Goal: Task Accomplishment & Management: Complete application form

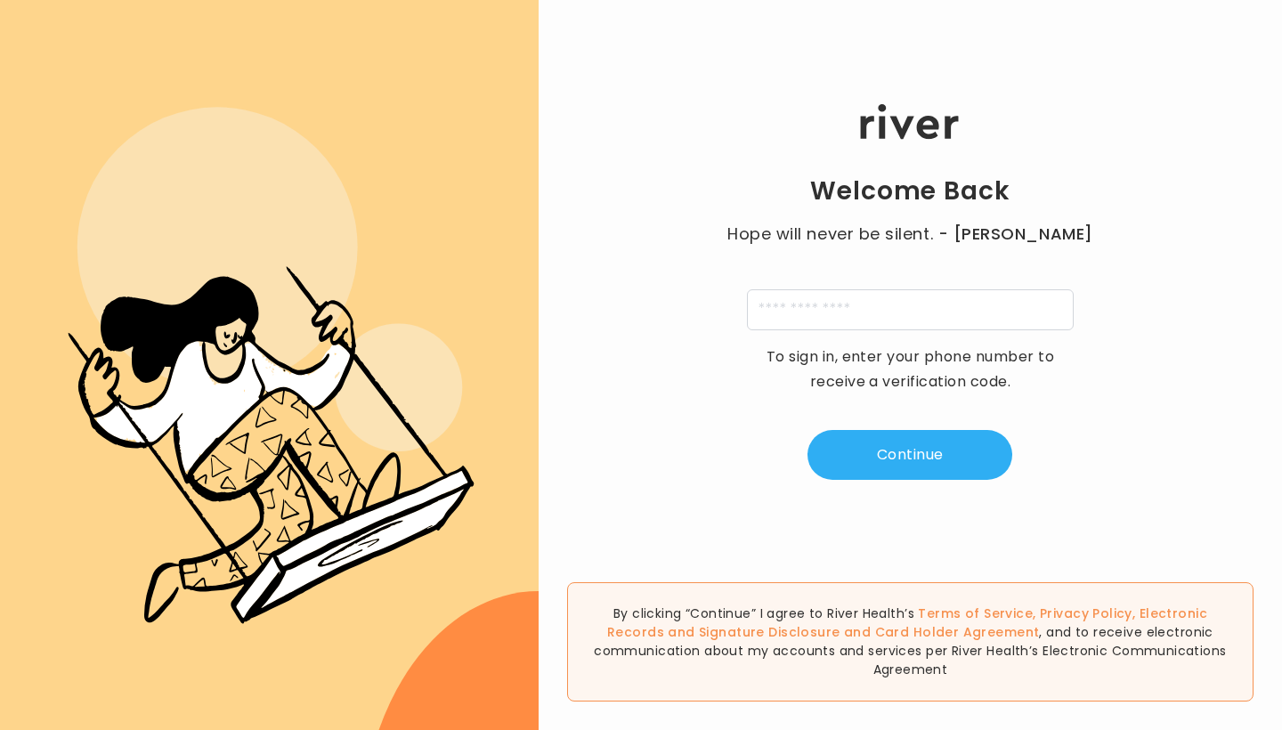
click at [800, 339] on div "Welcome Back Hope will never be silent. - [PERSON_NAME] To sign in, enter your …" at bounding box center [910, 292] width 743 height 438
type input "**********"
click at [857, 427] on div "**********" at bounding box center [910, 292] width 743 height 438
click at [856, 483] on div "**********" at bounding box center [910, 292] width 743 height 438
click at [854, 457] on button "Continue" at bounding box center [910, 455] width 205 height 50
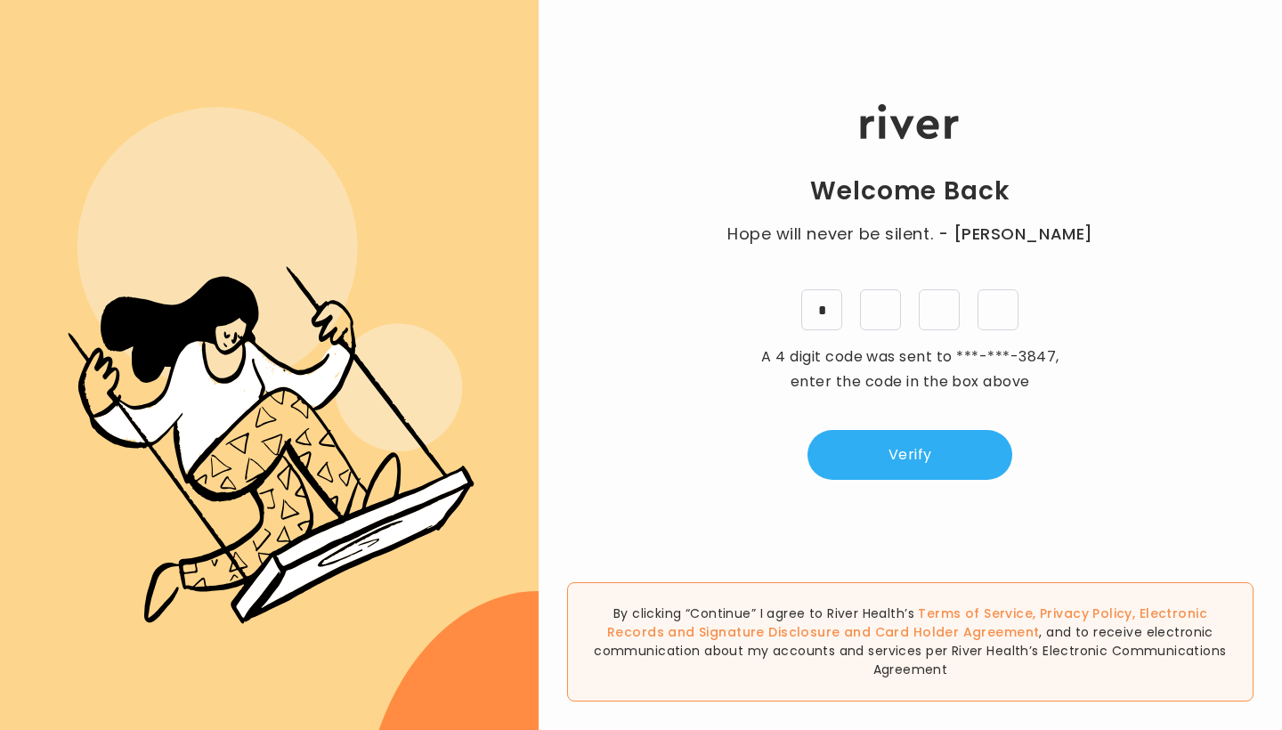
type input "*"
click at [894, 468] on button "Verify" at bounding box center [910, 455] width 205 height 50
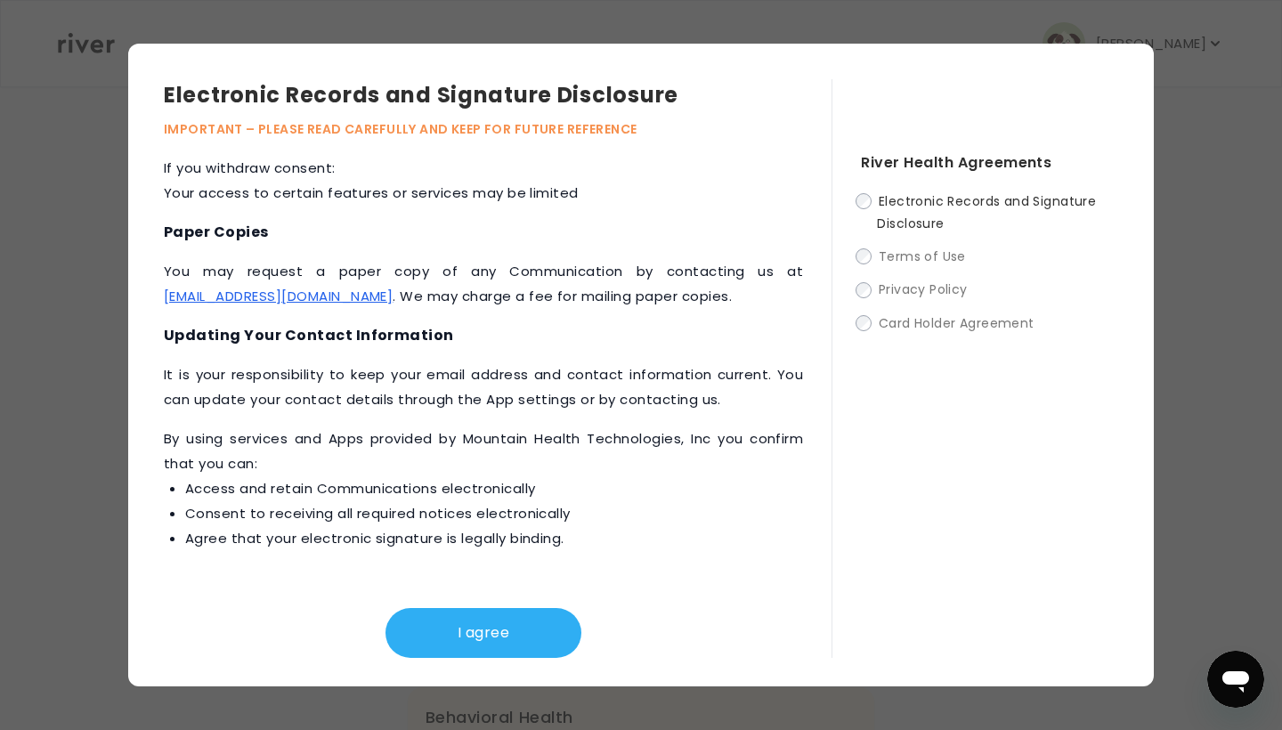
scroll to position [853, 0]
click at [524, 637] on button "I agree" at bounding box center [484, 633] width 196 height 50
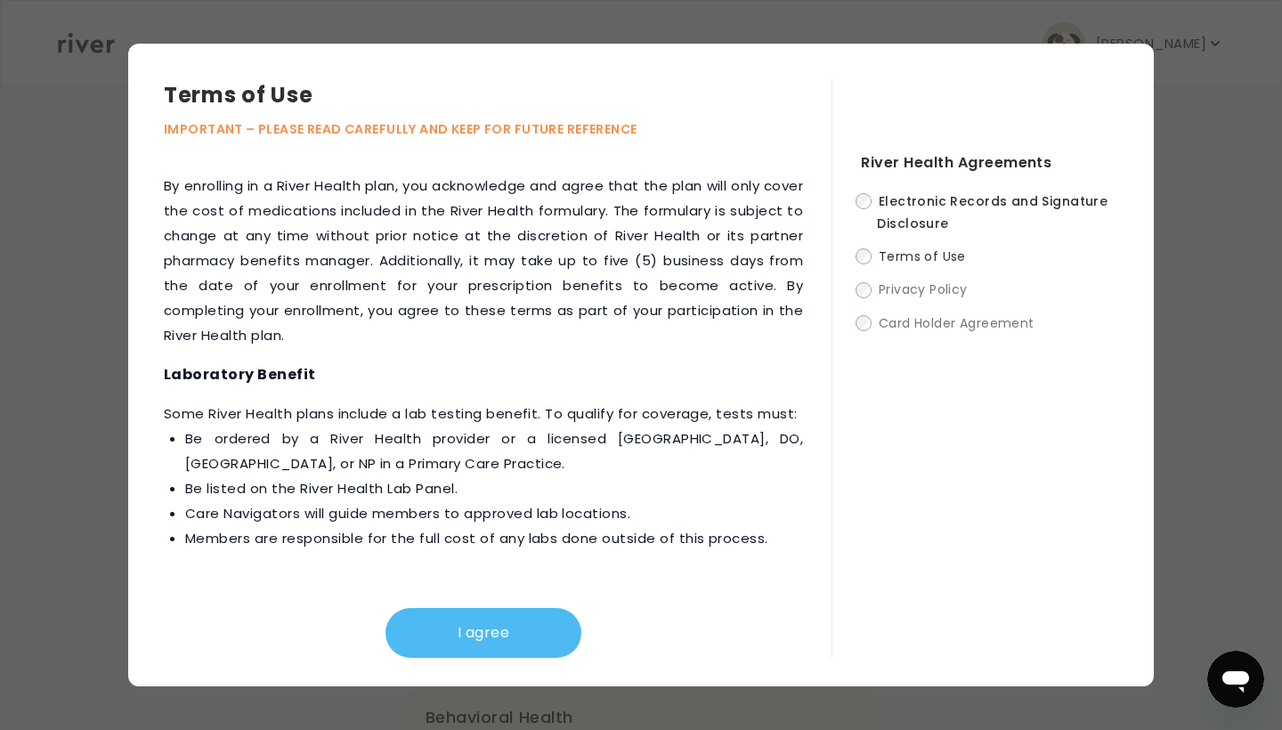
scroll to position [0, 0]
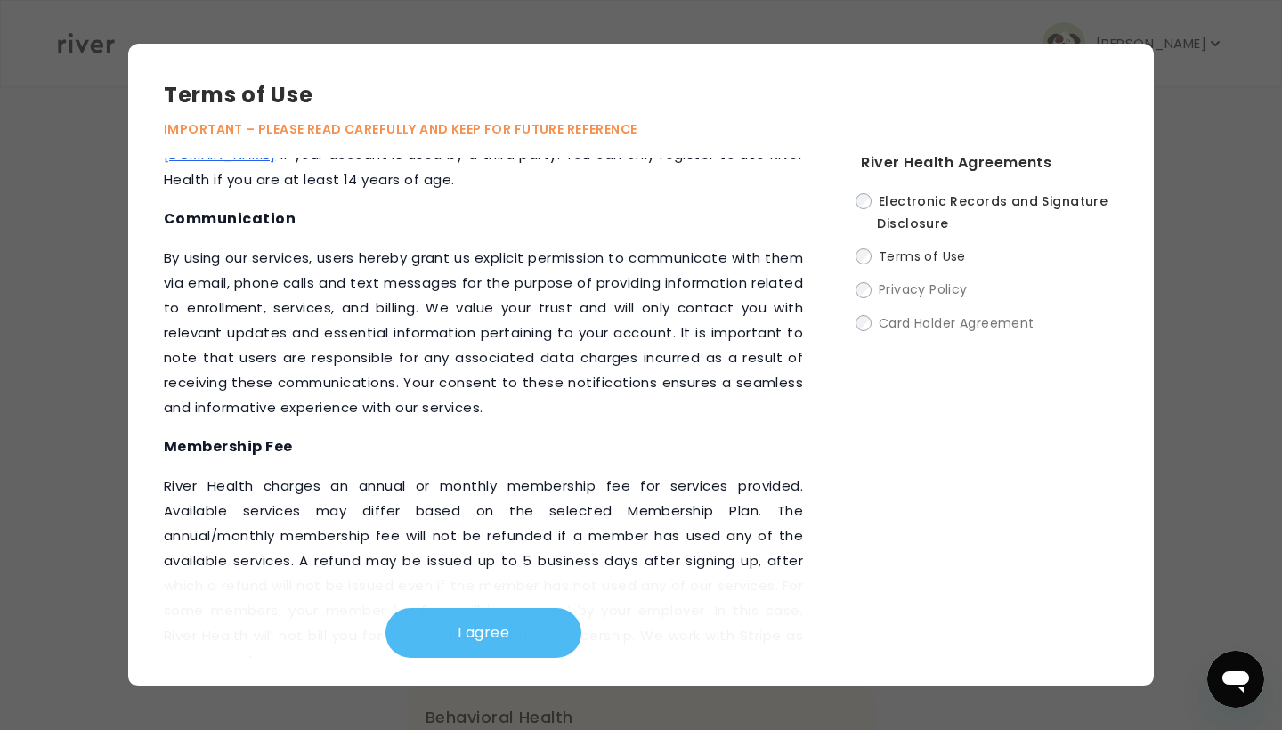
click at [499, 613] on button "I agree" at bounding box center [484, 633] width 196 height 50
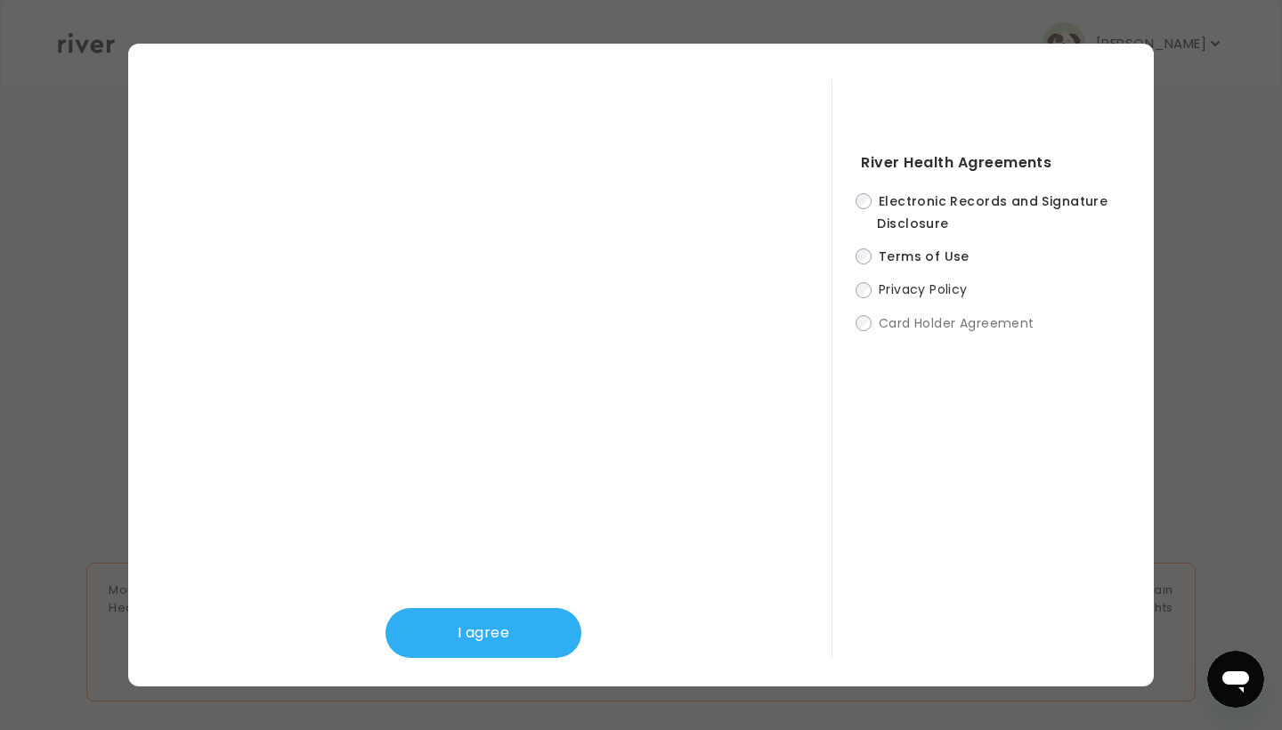
scroll to position [638, 0]
click at [496, 634] on button "I agree" at bounding box center [484, 633] width 196 height 50
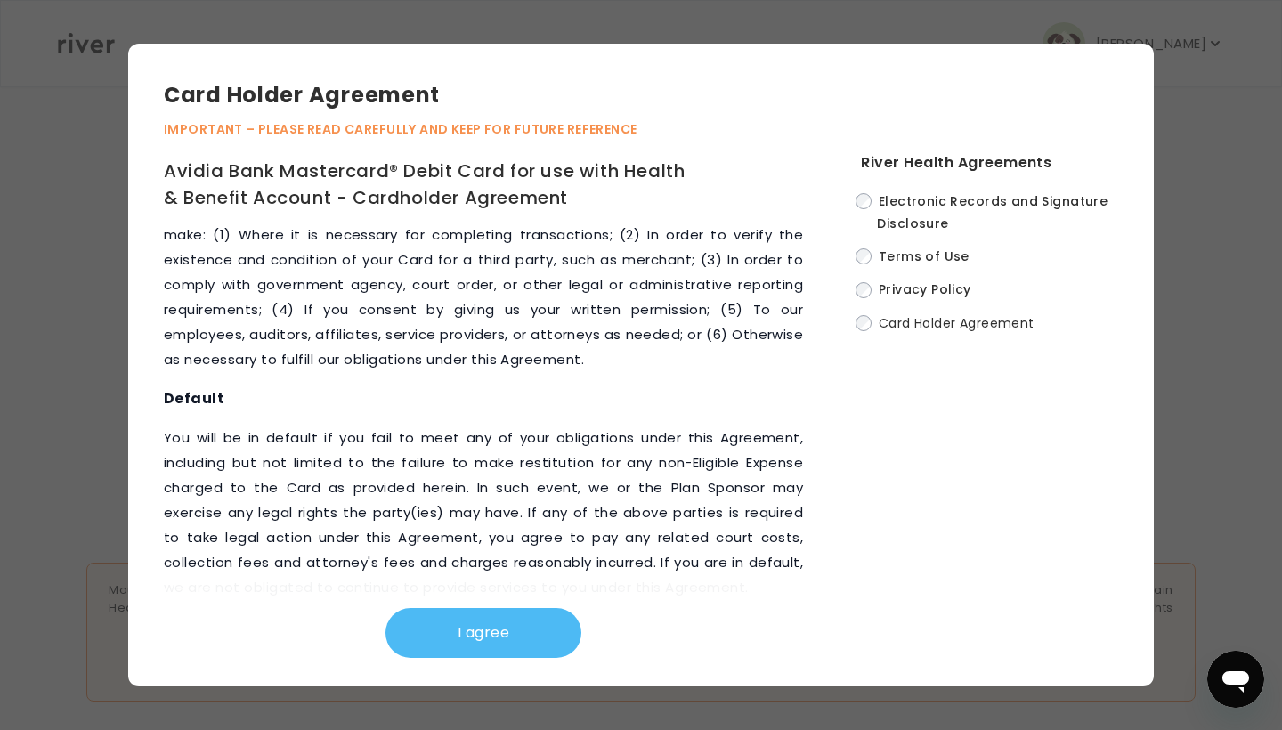
scroll to position [9262, 0]
click at [516, 636] on button "I agree" at bounding box center [484, 633] width 196 height 50
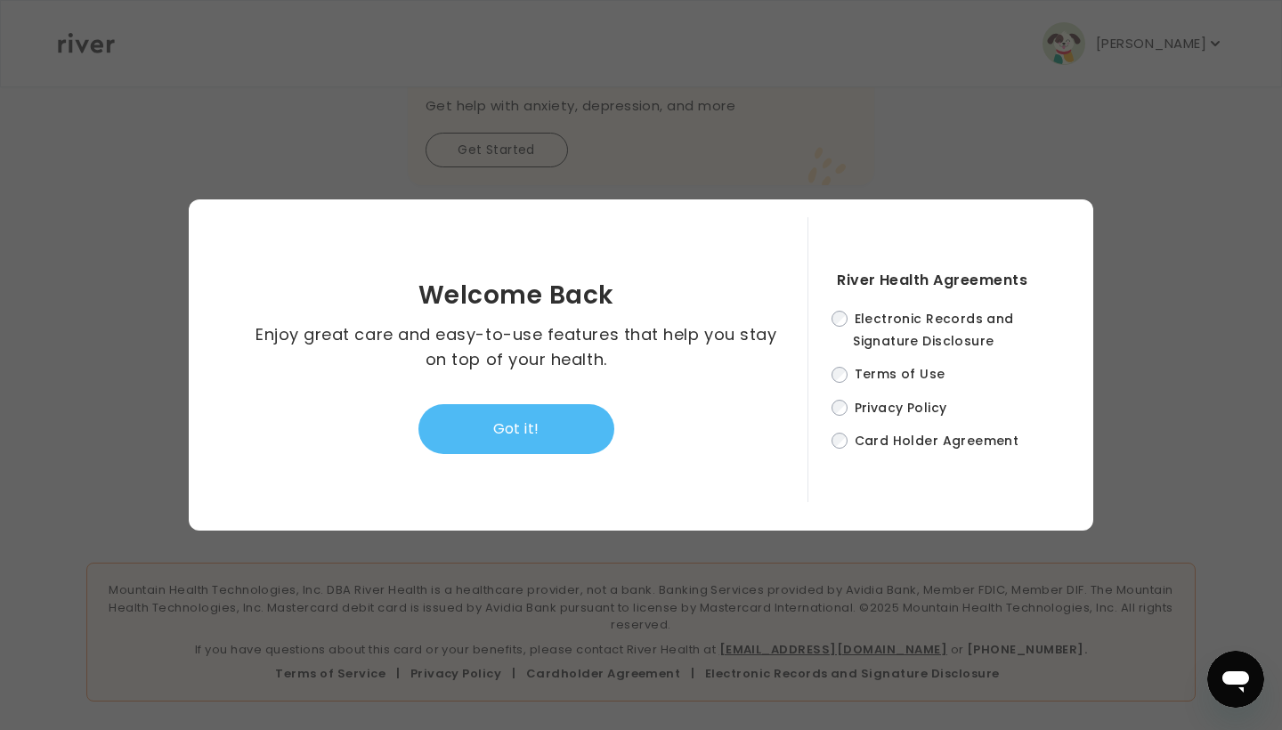
click at [518, 435] on button "Got it!" at bounding box center [516, 429] width 196 height 50
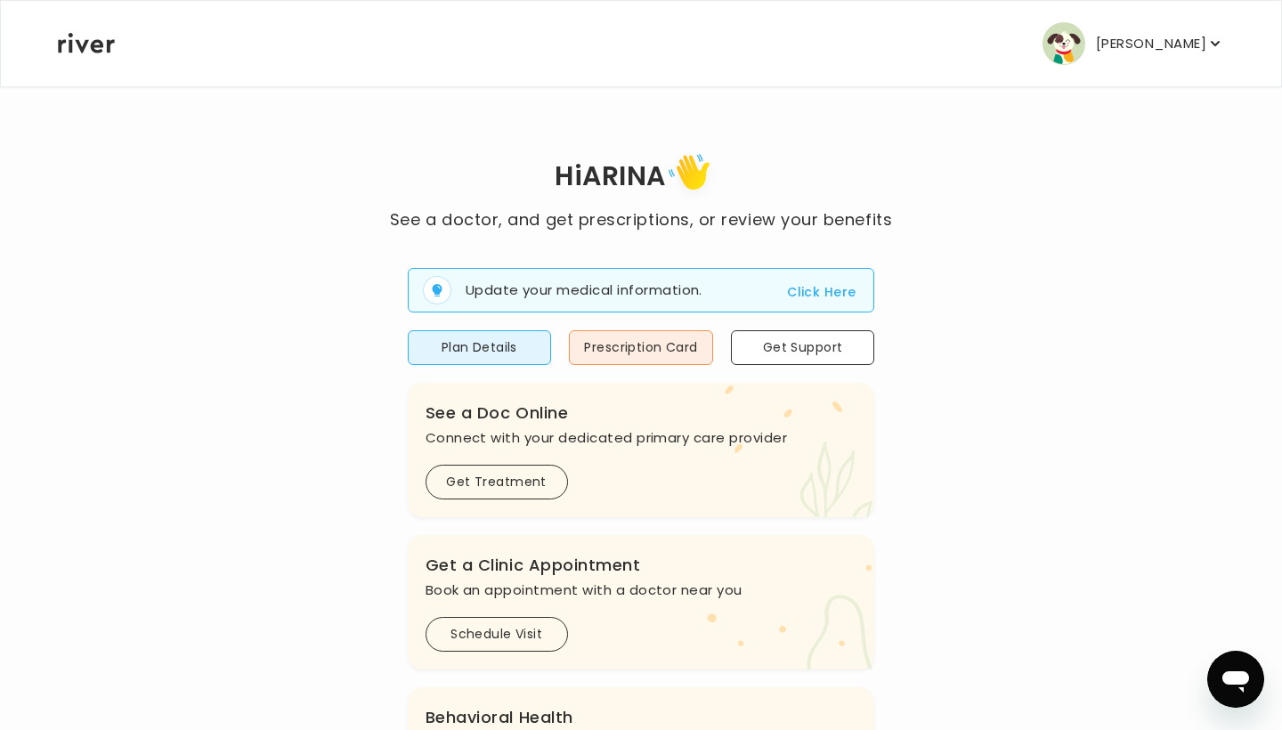
scroll to position [0, 0]
click at [835, 288] on button "Click Here" at bounding box center [821, 291] width 69 height 21
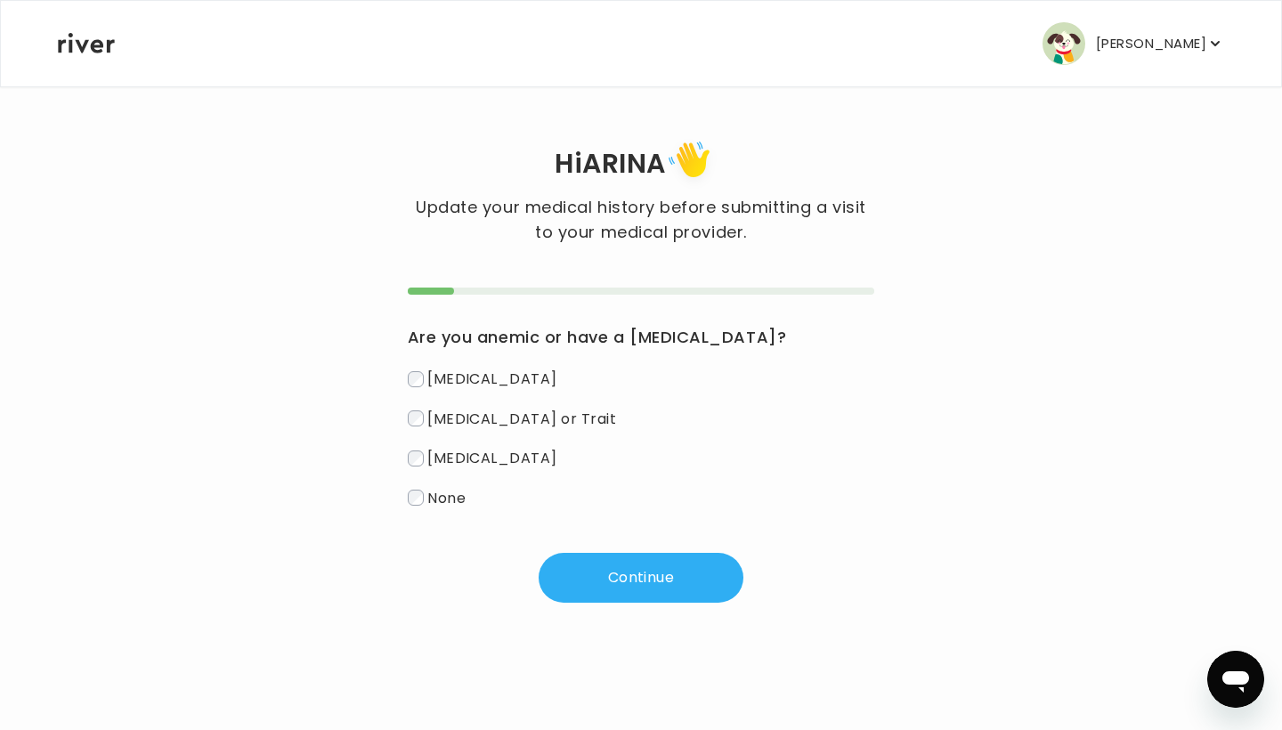
click at [430, 503] on span "None" at bounding box center [446, 497] width 38 height 20
click at [580, 572] on button "Continue" at bounding box center [641, 578] width 205 height 50
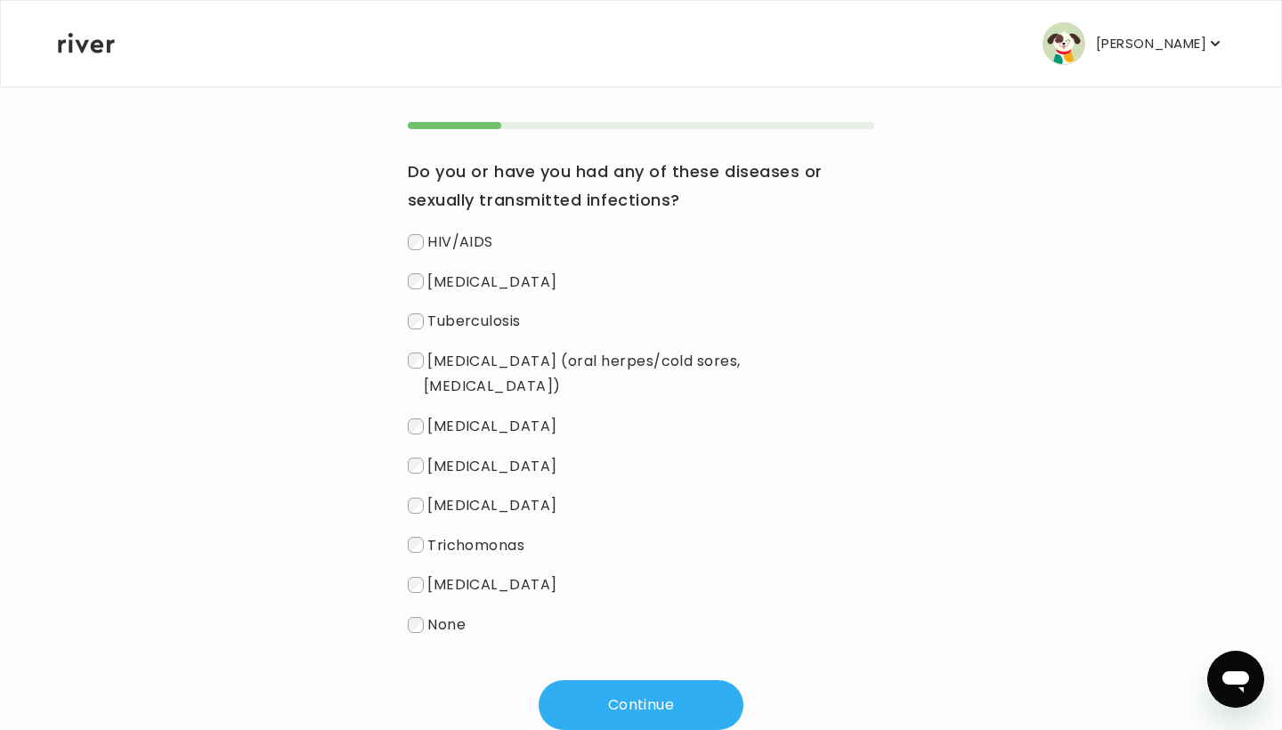
scroll to position [166, 0]
click at [459, 614] on span "None" at bounding box center [446, 624] width 38 height 20
click at [605, 680] on button "Continue" at bounding box center [641, 705] width 205 height 50
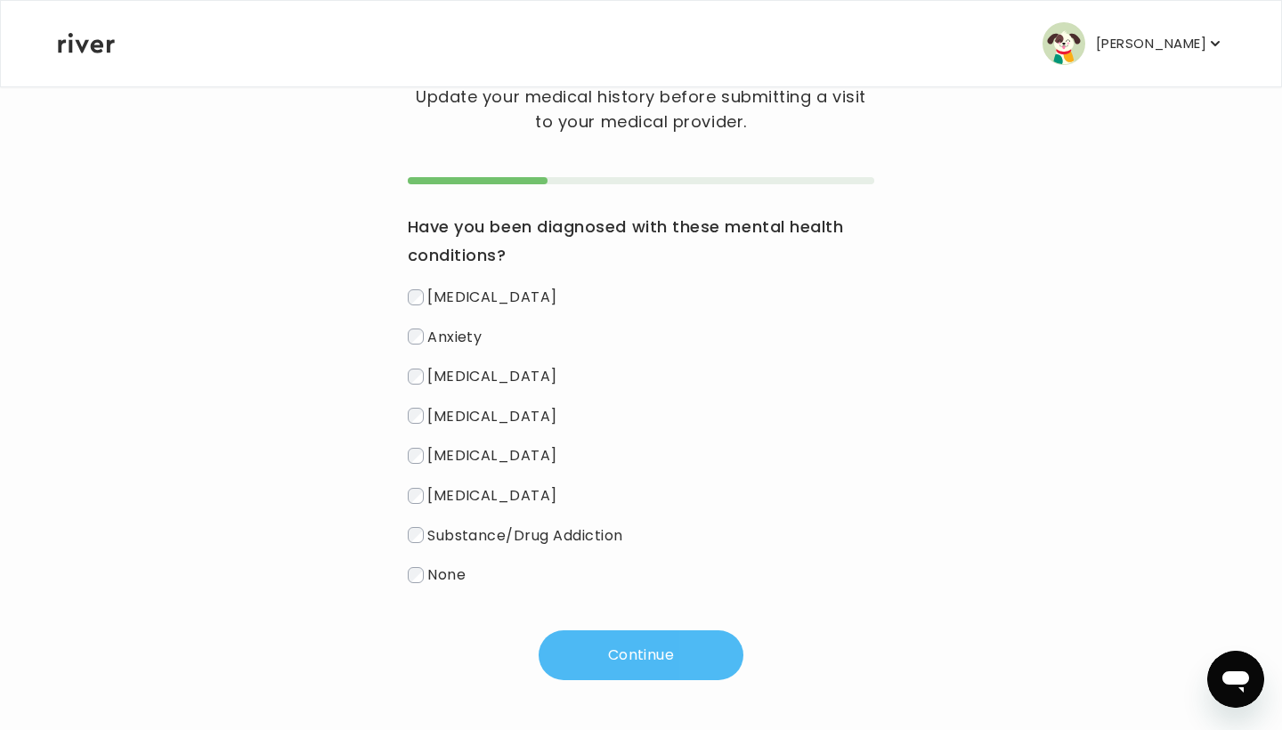
scroll to position [110, 0]
click at [443, 583] on span "None" at bounding box center [446, 575] width 38 height 20
click at [566, 638] on button "Continue" at bounding box center [641, 655] width 205 height 50
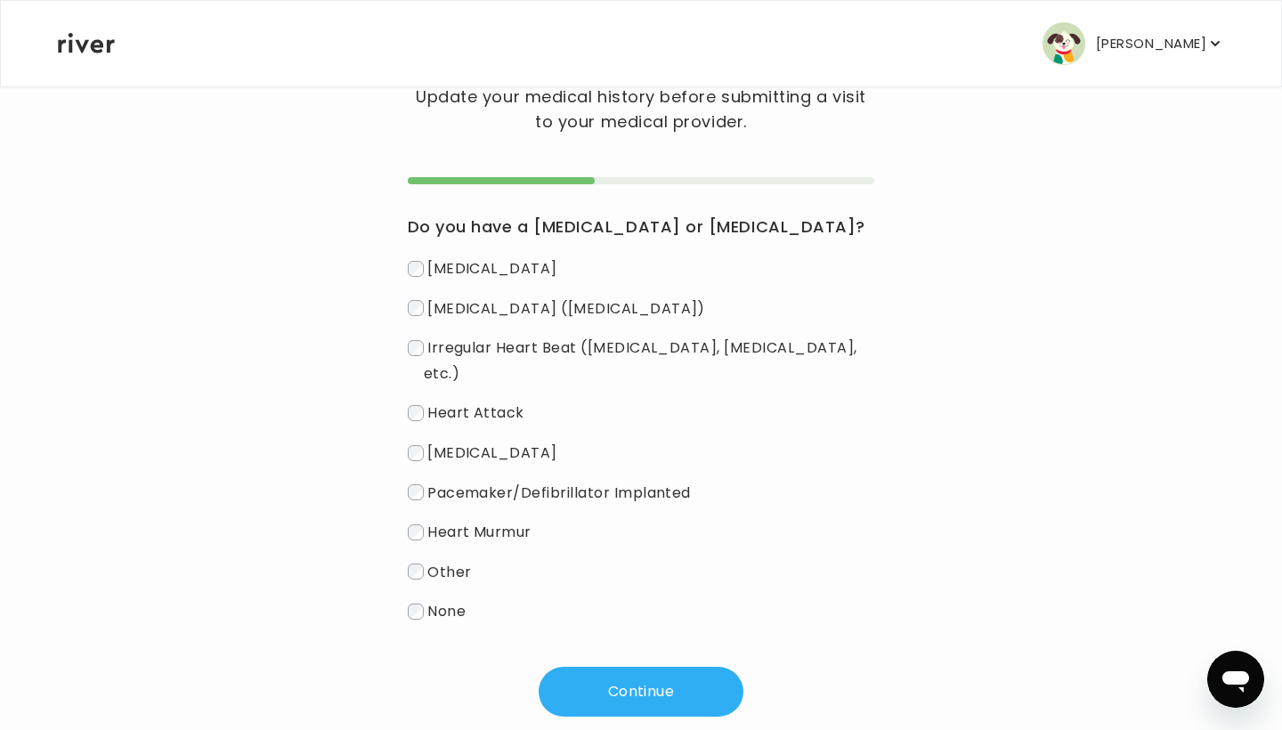
click at [459, 601] on span "None" at bounding box center [446, 611] width 38 height 20
click at [427, 559] on label "Other" at bounding box center [641, 572] width 467 height 26
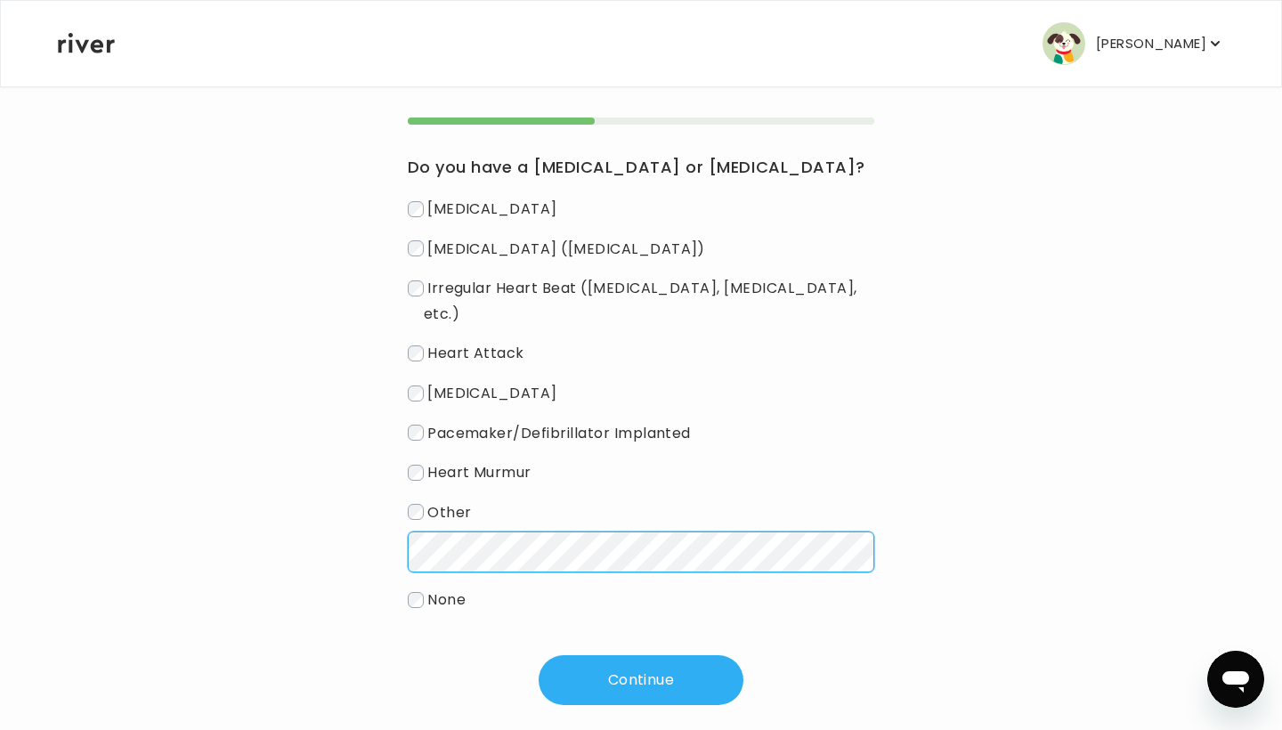
scroll to position [169, 0]
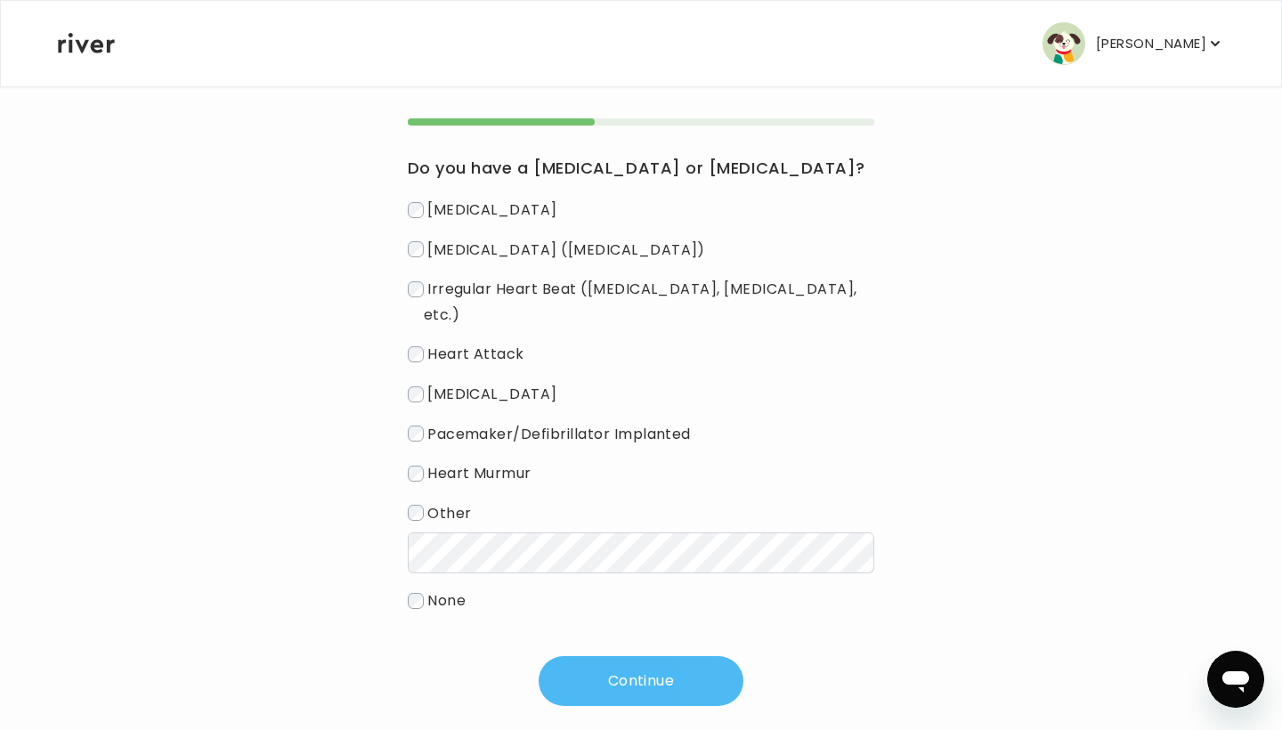
click at [625, 659] on button "Continue" at bounding box center [641, 681] width 205 height 50
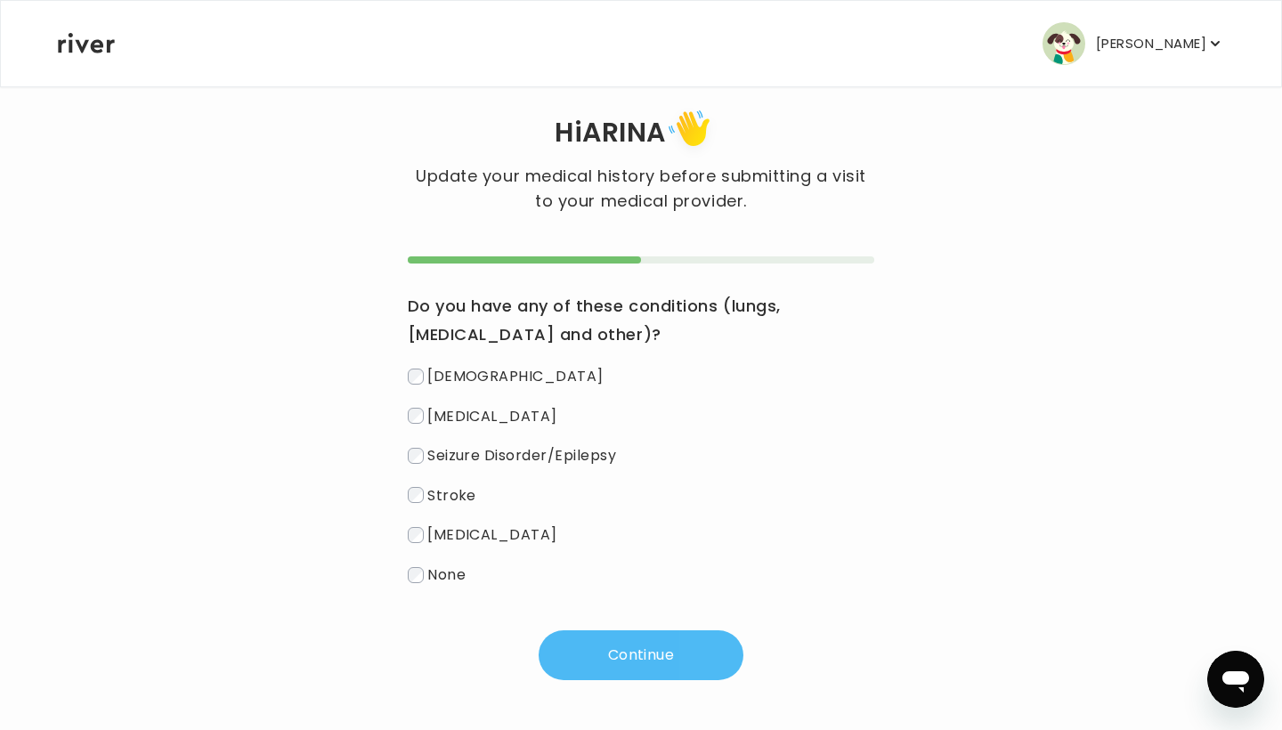
scroll to position [31, 0]
click at [429, 581] on span "None" at bounding box center [446, 575] width 38 height 20
click at [579, 644] on button "Continue" at bounding box center [641, 655] width 205 height 50
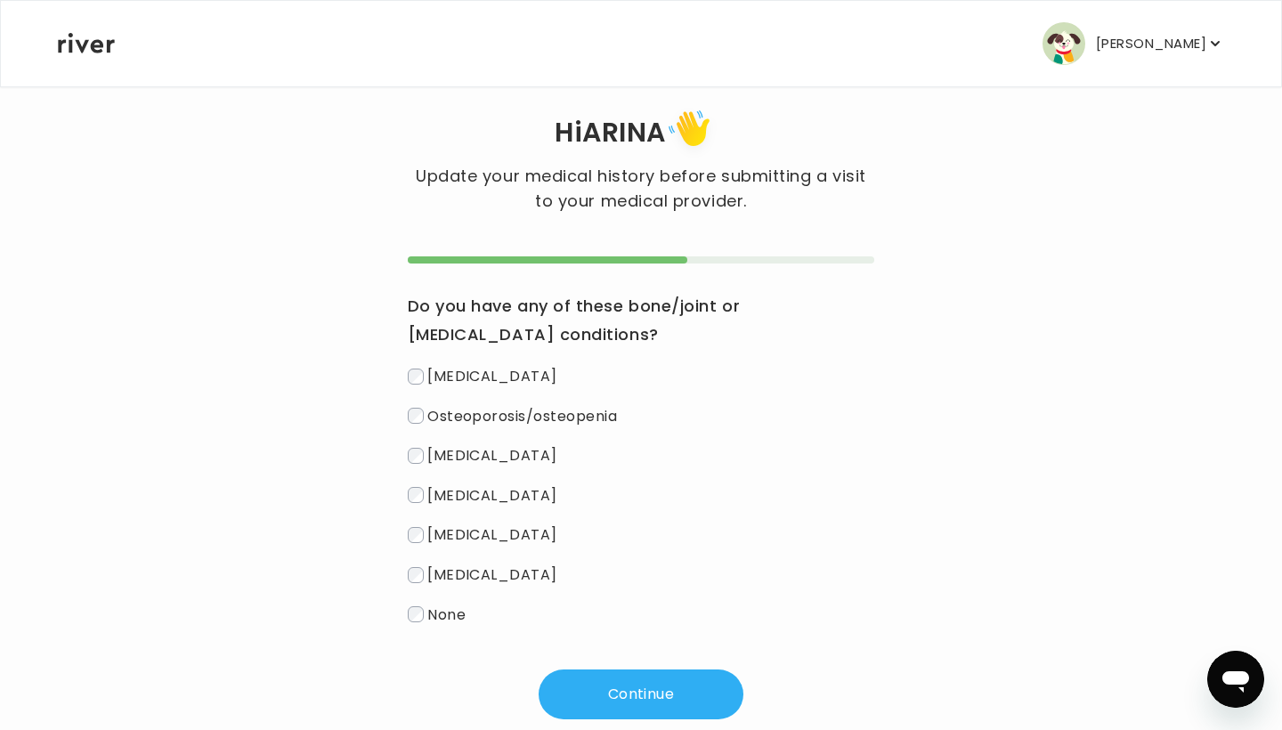
click at [455, 620] on span "None" at bounding box center [446, 614] width 38 height 20
click at [597, 707] on button "Continue" at bounding box center [641, 695] width 205 height 50
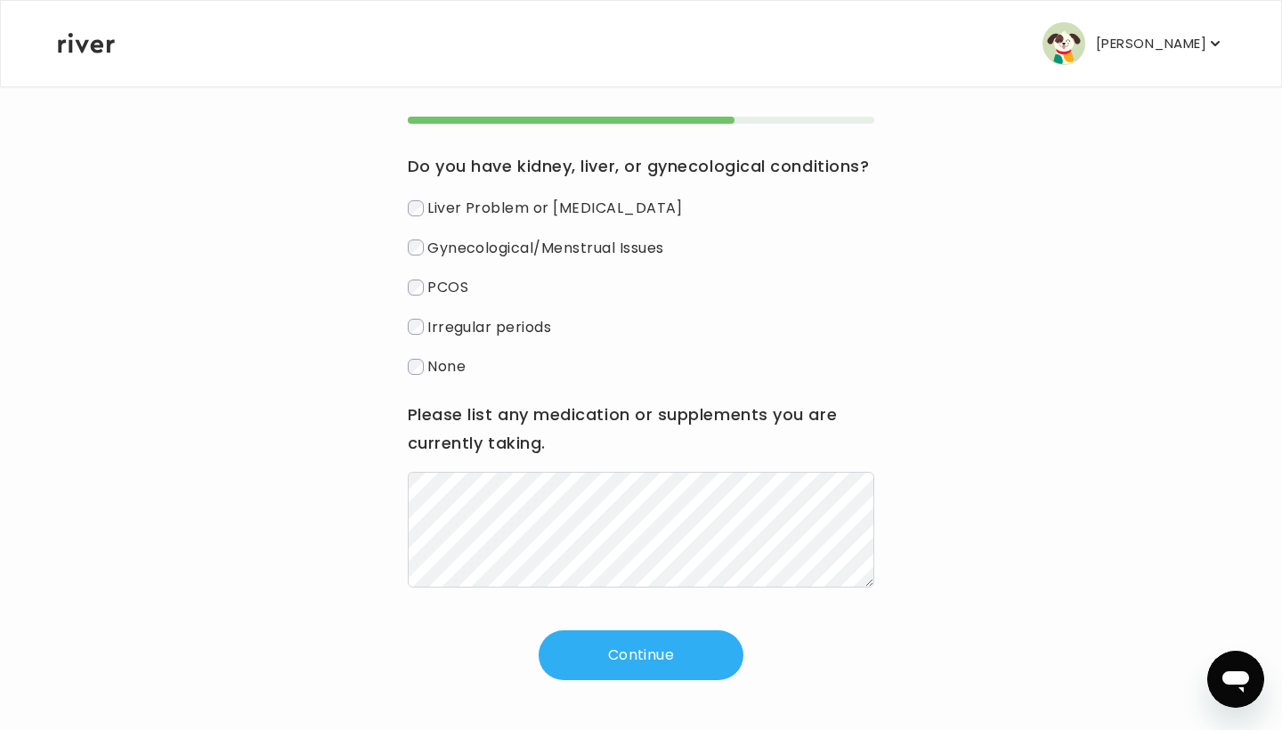
scroll to position [171, 0]
click at [423, 375] on label "None" at bounding box center [641, 366] width 467 height 26
click at [603, 639] on button "Continue" at bounding box center [641, 655] width 205 height 50
click at [594, 651] on button "Continue" at bounding box center [641, 655] width 205 height 50
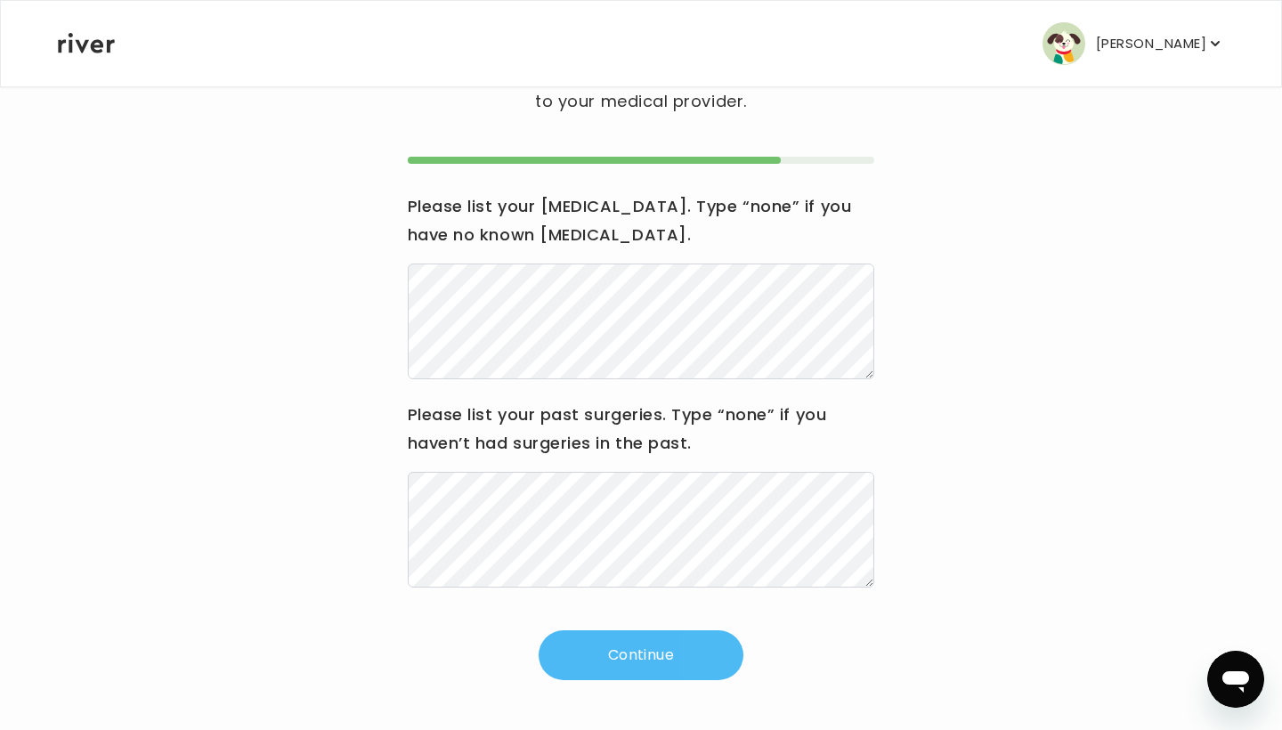
scroll to position [131, 0]
click at [681, 649] on button "Continue" at bounding box center [641, 655] width 205 height 50
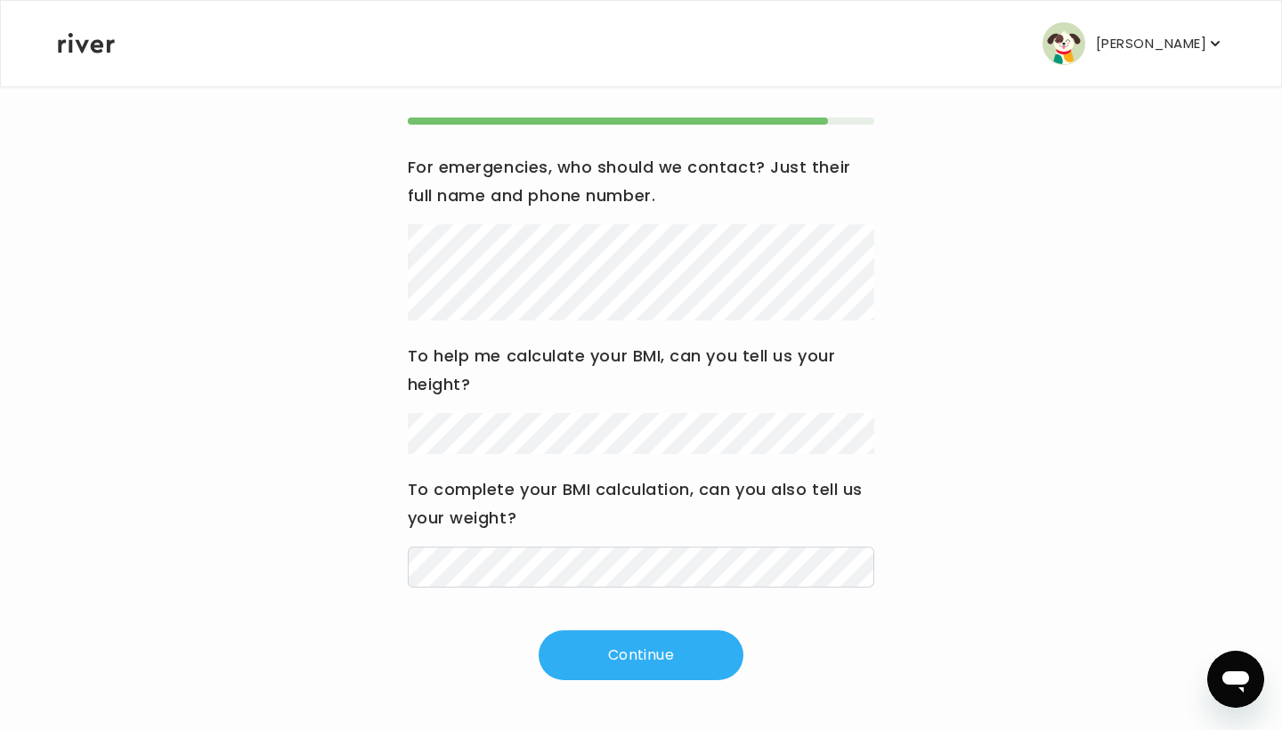
scroll to position [170, 0]
click at [593, 651] on button "Continue" at bounding box center [641, 655] width 205 height 50
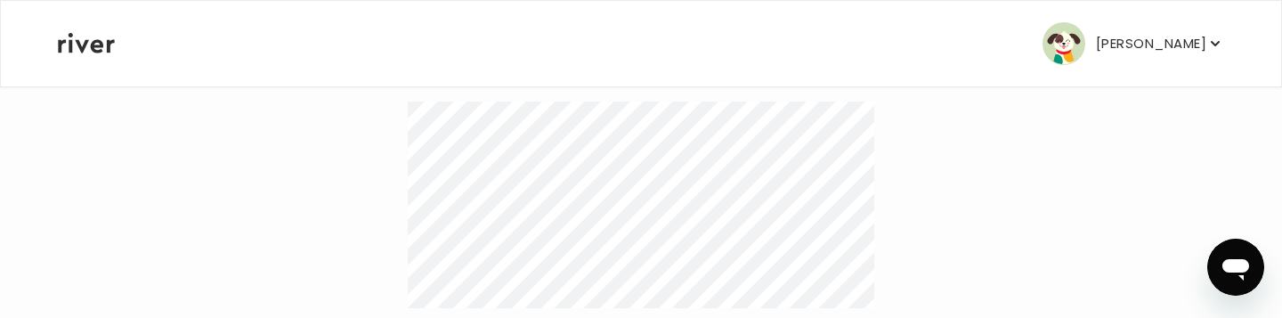
scroll to position [293, 0]
click at [1096, 45] on p "[PERSON_NAME]" at bounding box center [1151, 43] width 110 height 25
click at [945, 109] on div "Hi ARINA Update your medical history before submitting a visit to your medical …" at bounding box center [641, 188] width 1168 height 692
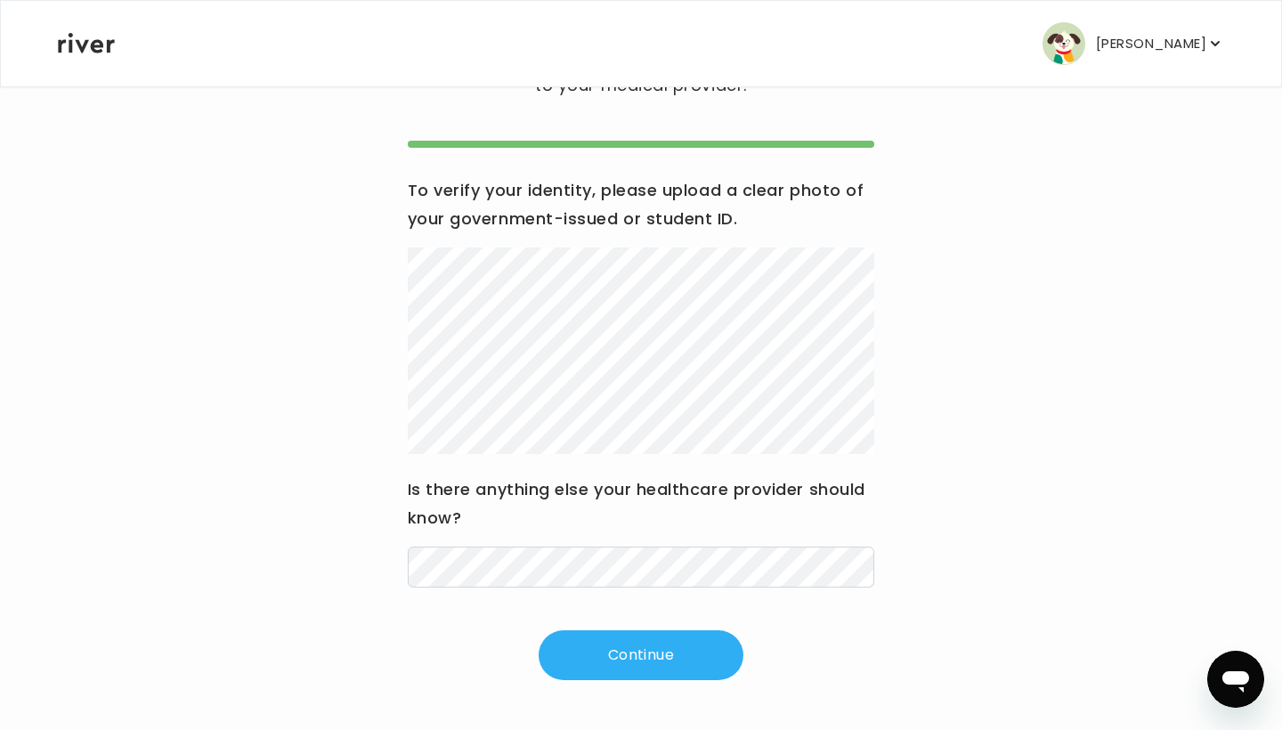
scroll to position [147, 0]
click at [615, 651] on button "Continue" at bounding box center [641, 655] width 205 height 50
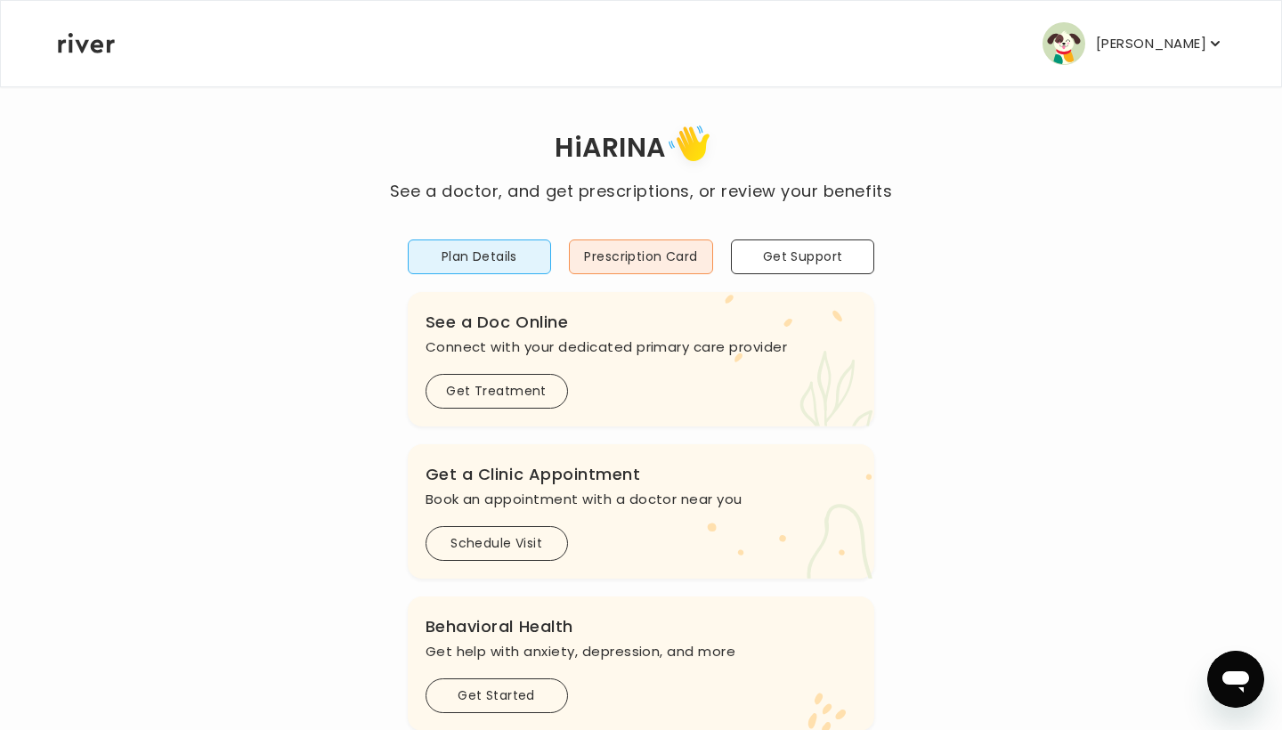
scroll to position [12, 0]
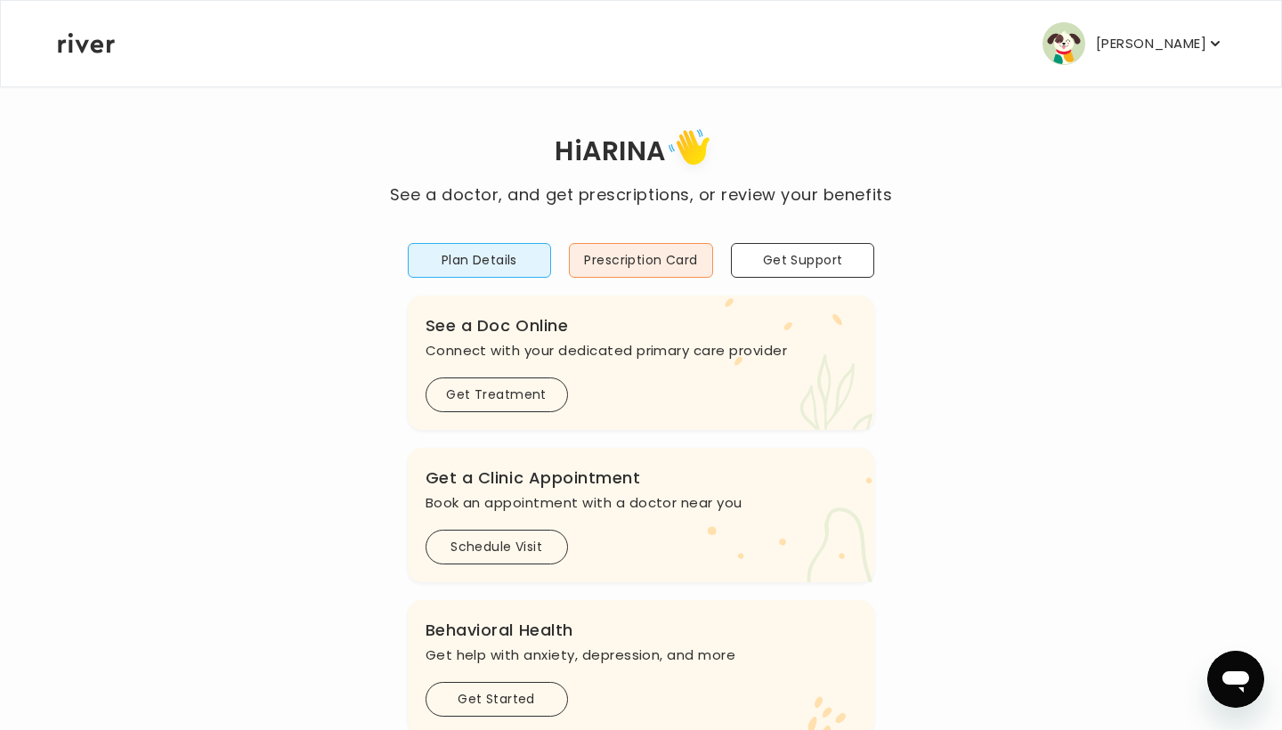
click at [93, 53] on icon at bounding box center [86, 43] width 57 height 20
click at [330, 36] on div "[PERSON_NAME] Profile Reimbursement Terms of Service Privacy Policy Cardholder …" at bounding box center [641, 43] width 1166 height 85
click at [1116, 28] on button "[PERSON_NAME]" at bounding box center [1134, 43] width 182 height 43
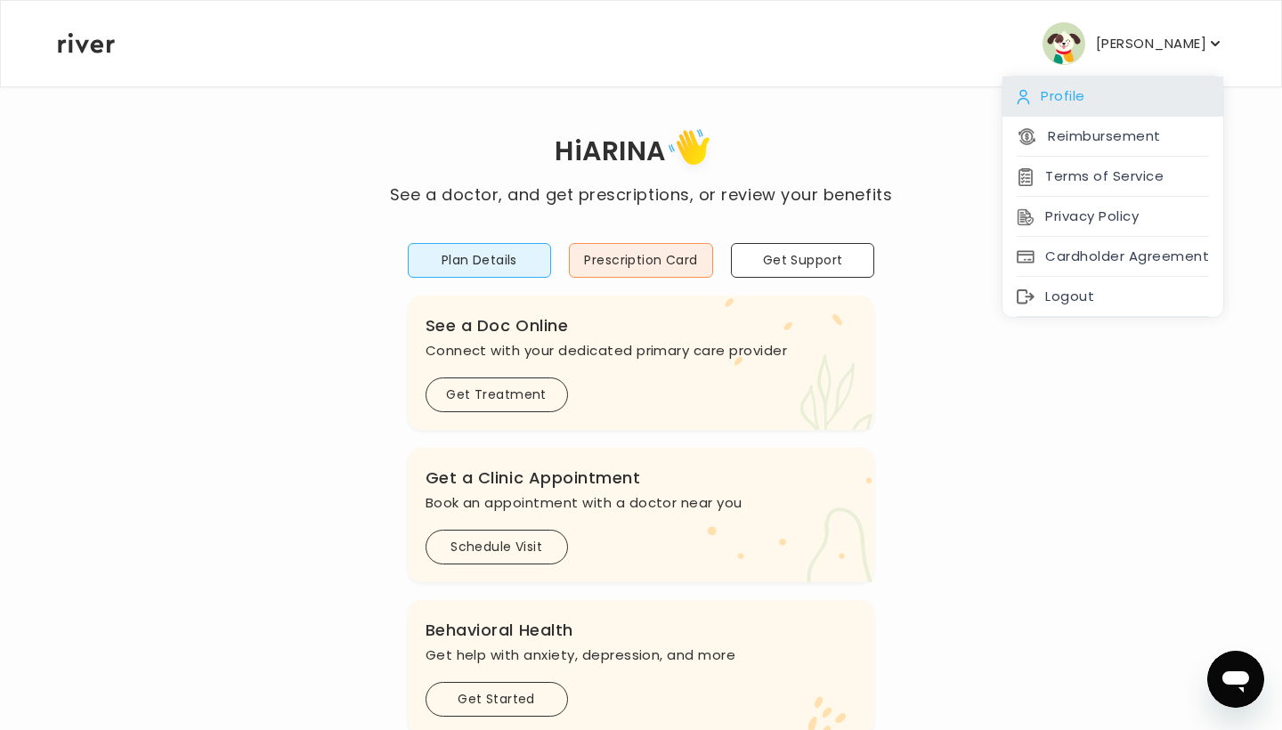
click at [1053, 83] on div "Profile" at bounding box center [1113, 97] width 221 height 40
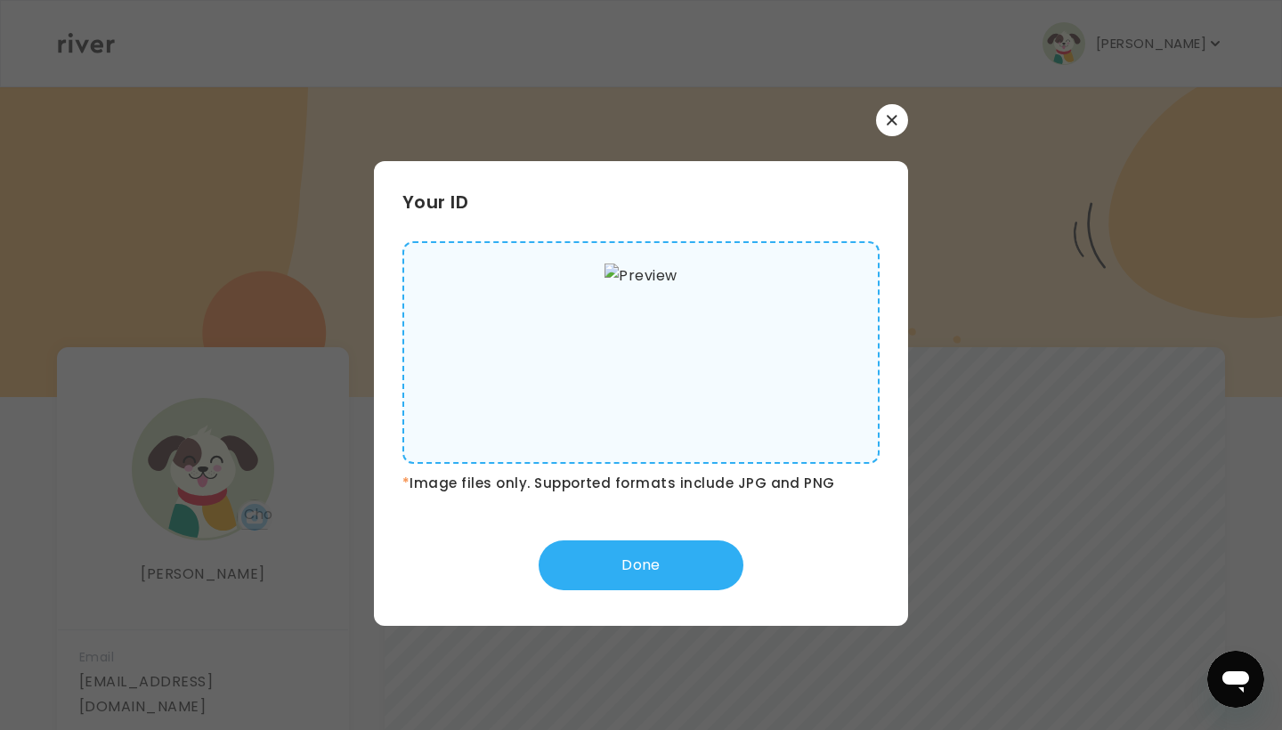
click at [677, 406] on img at bounding box center [641, 353] width 72 height 178
click at [0, 0] on input "file" at bounding box center [0, 0] width 0 height 0
click at [898, 128] on button "button" at bounding box center [892, 120] width 32 height 32
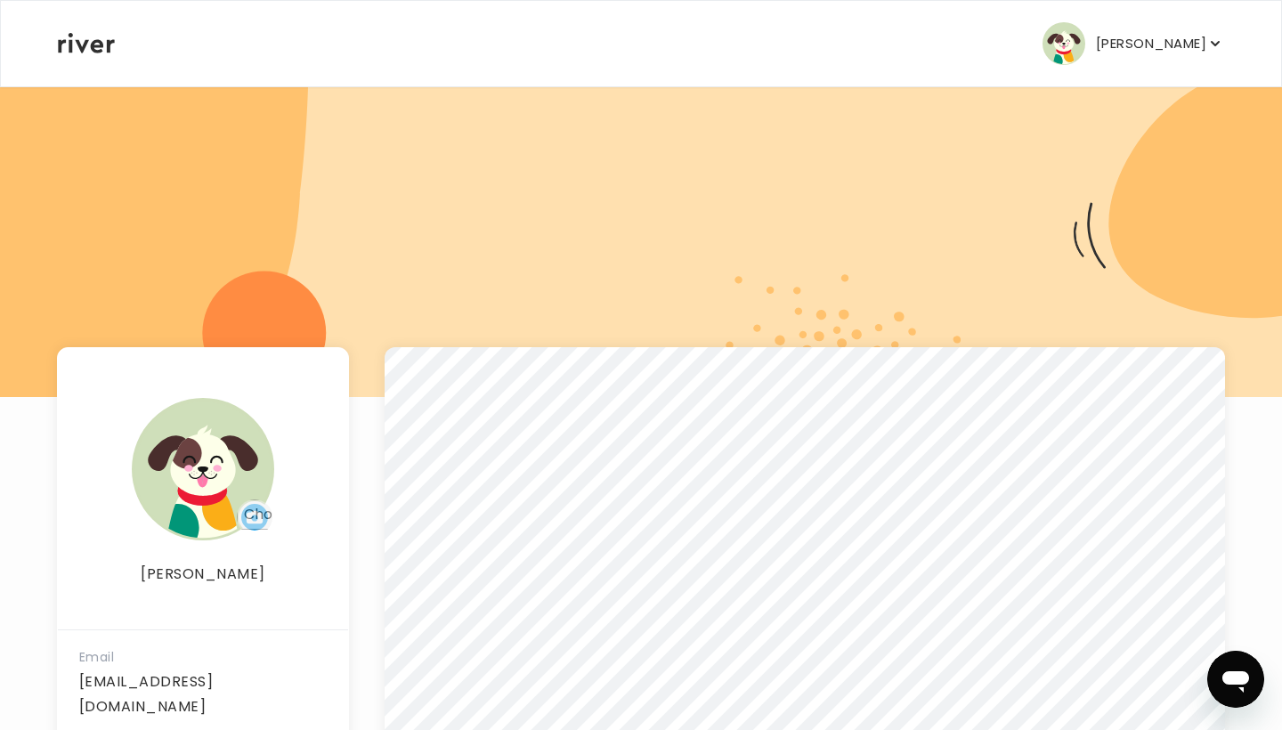
click at [1062, 31] on img "button" at bounding box center [1064, 43] width 43 height 43
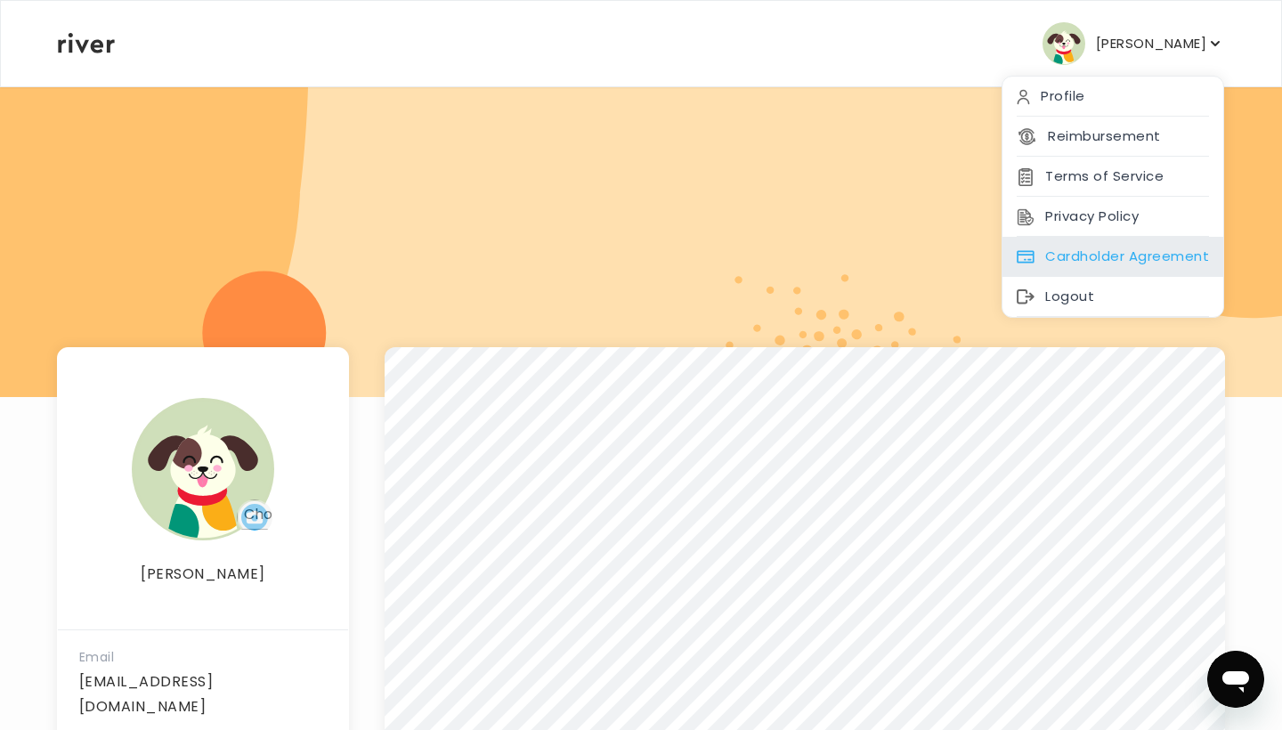
click at [1046, 253] on div "Cardholder Agreement" at bounding box center [1113, 257] width 221 height 40
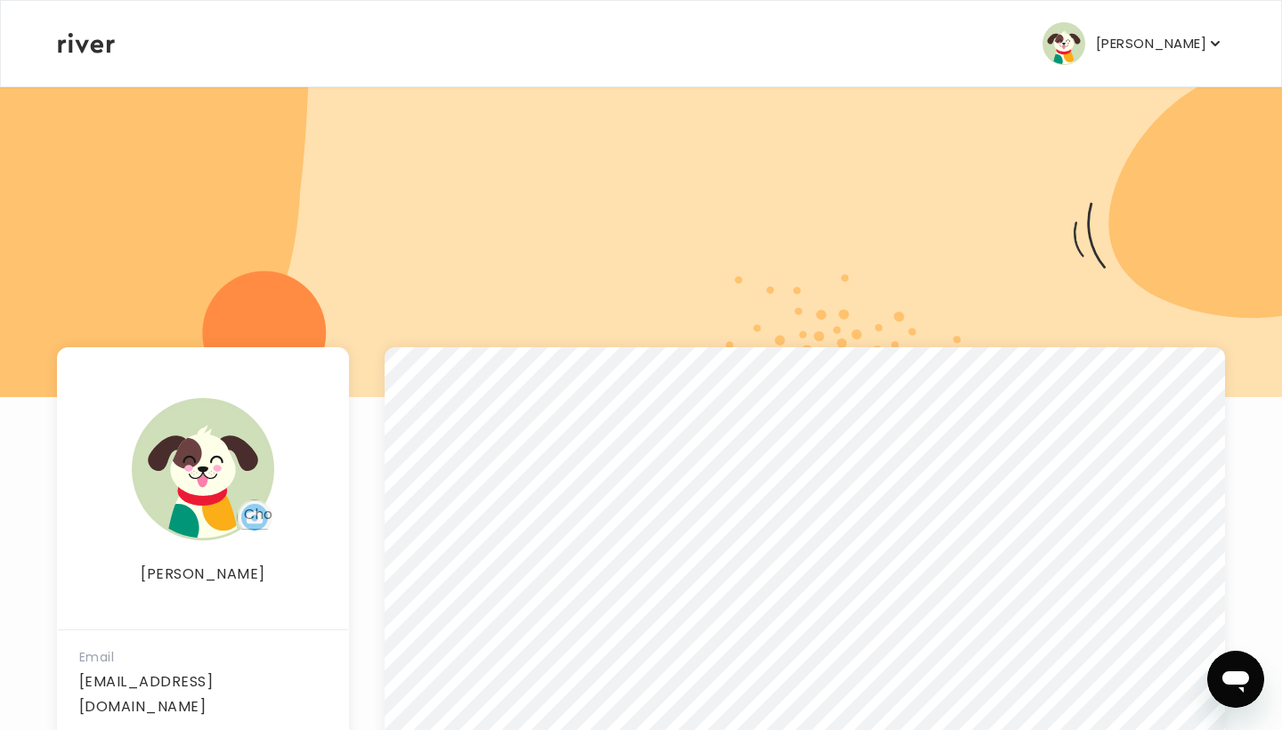
click at [1133, 53] on p "[PERSON_NAME]" at bounding box center [1151, 43] width 110 height 25
